Goal: Obtain resource: Download file/media

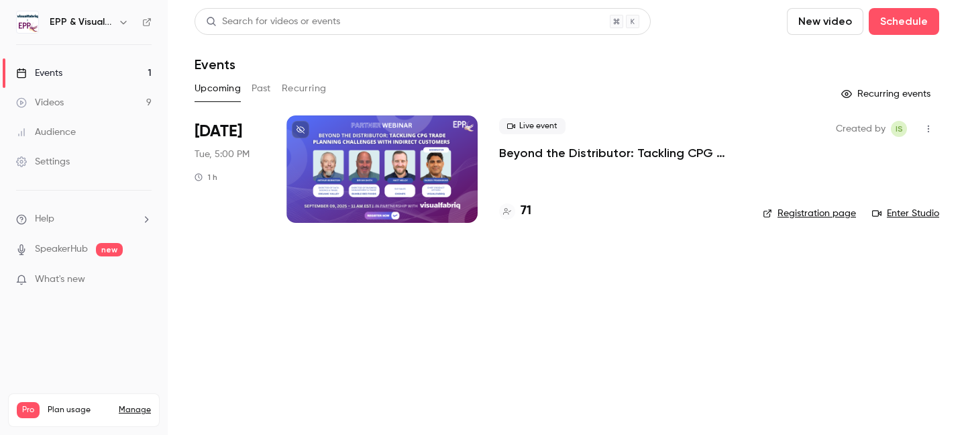
click at [524, 211] on h4 "71" at bounding box center [526, 211] width 11 height 18
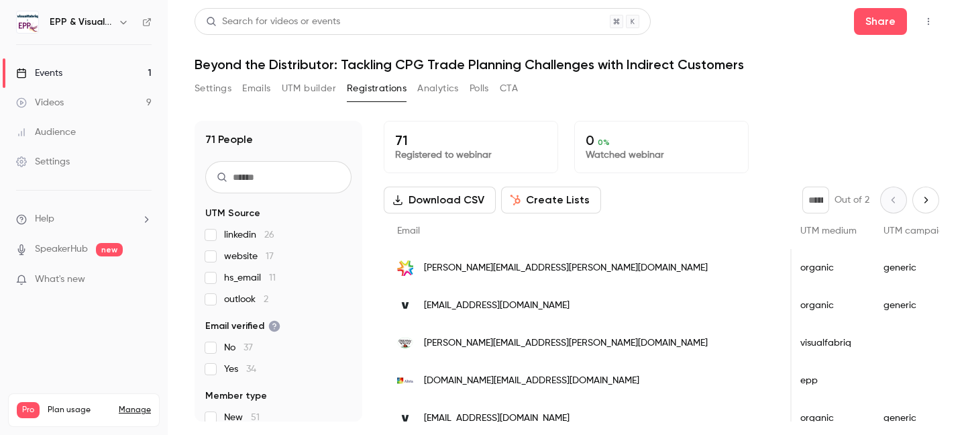
scroll to position [0, 1085]
click at [414, 206] on button "Download CSV" at bounding box center [440, 200] width 112 height 27
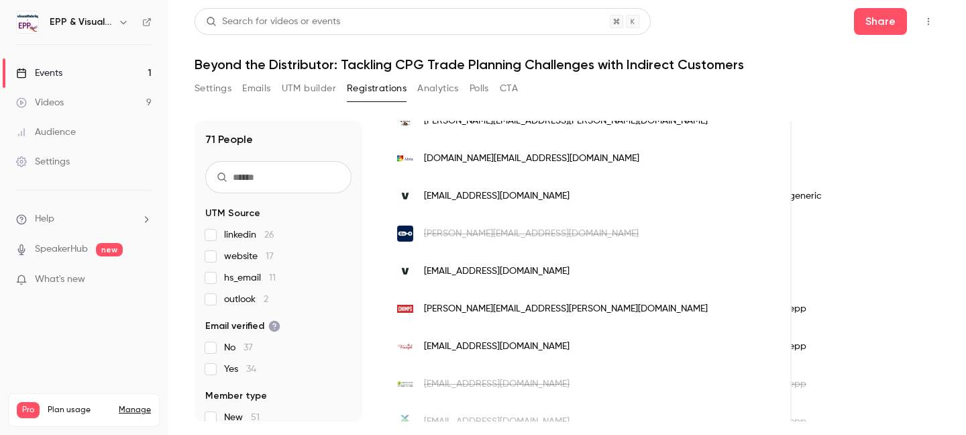
scroll to position [228, 0]
